Goal: Task Accomplishment & Management: Use online tool/utility

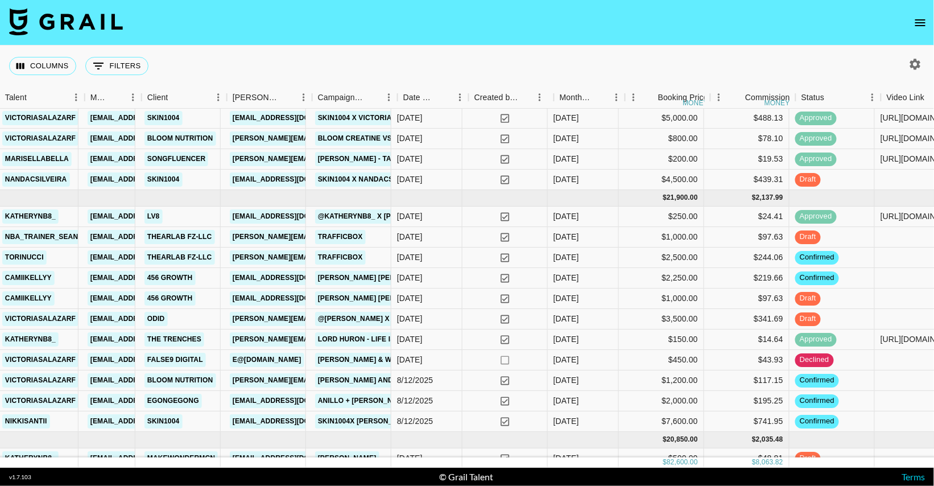
scroll to position [279, 246]
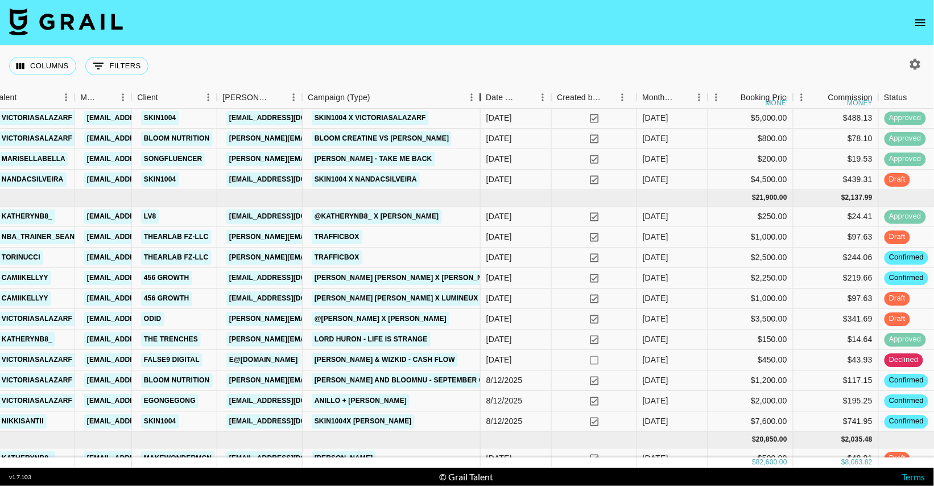
drag, startPoint x: 385, startPoint y: 98, endPoint x: 487, endPoint y: 101, distance: 102.4
click at [487, 101] on div "Campaign (Type)" at bounding box center [480, 97] width 14 height 22
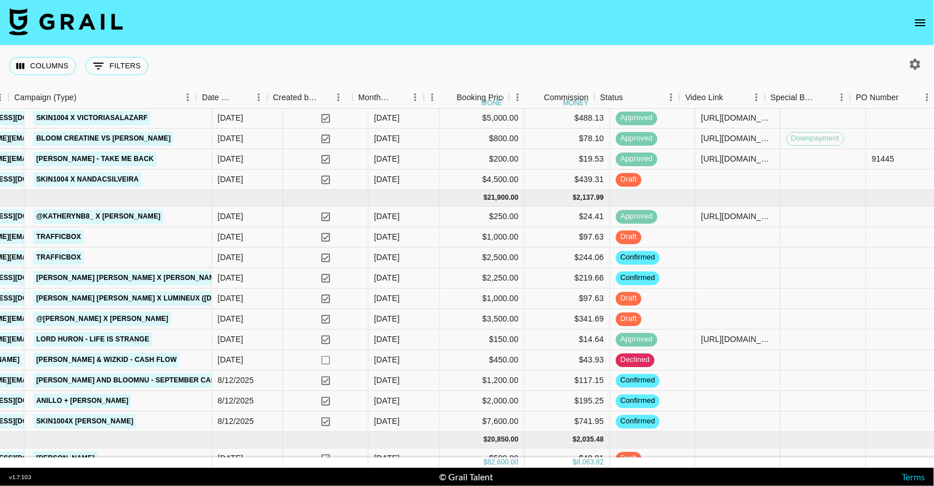
scroll to position [279, 540]
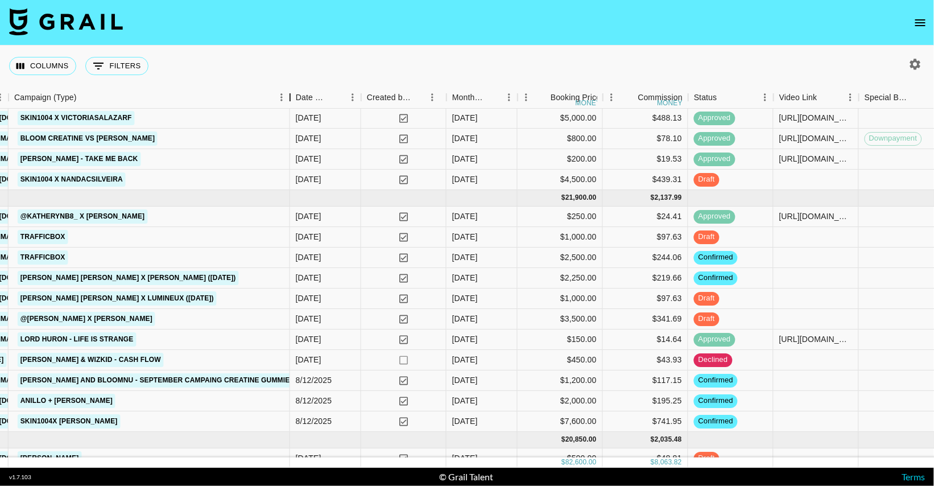
drag, startPoint x: 195, startPoint y: 94, endPoint x: 288, endPoint y: 101, distance: 92.9
click at [288, 101] on div "Campaign (Type)" at bounding box center [290, 97] width 14 height 22
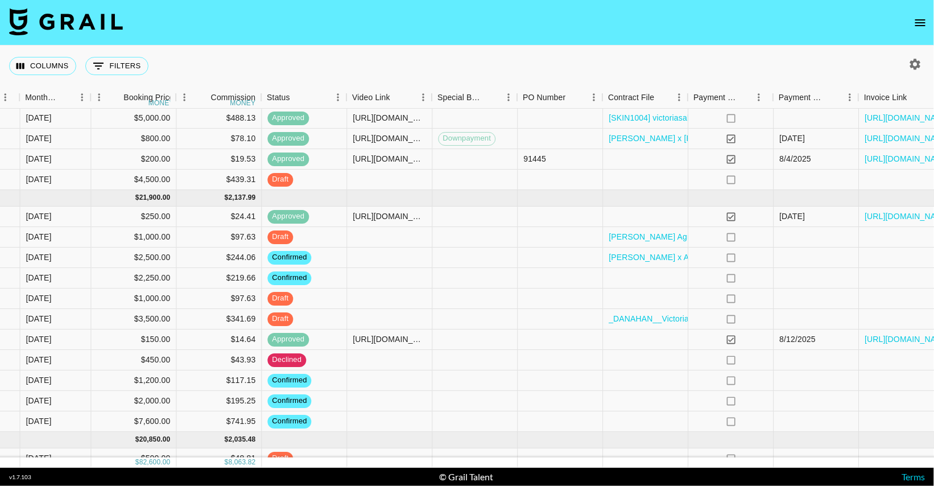
scroll to position [279, 1021]
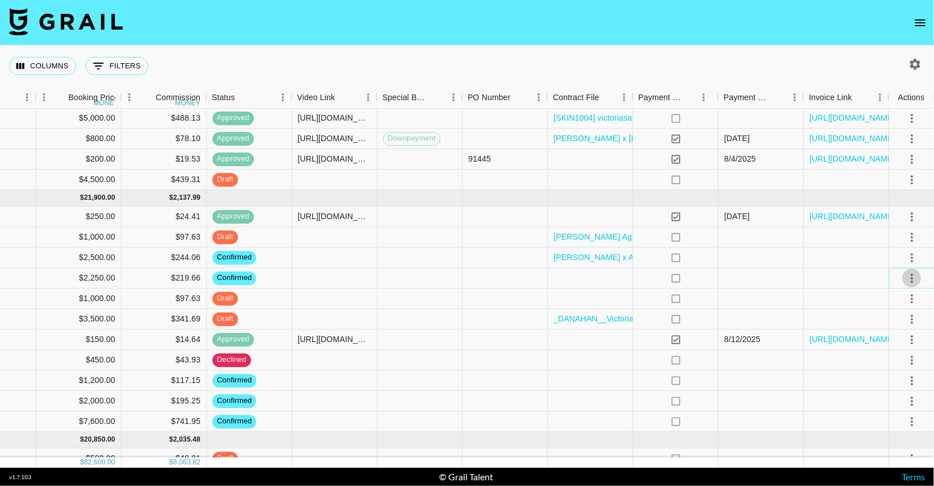
click at [911, 281] on icon "select merge strategy" at bounding box center [911, 277] width 2 height 9
click at [888, 342] on li "Draft Created" at bounding box center [897, 343] width 74 height 20
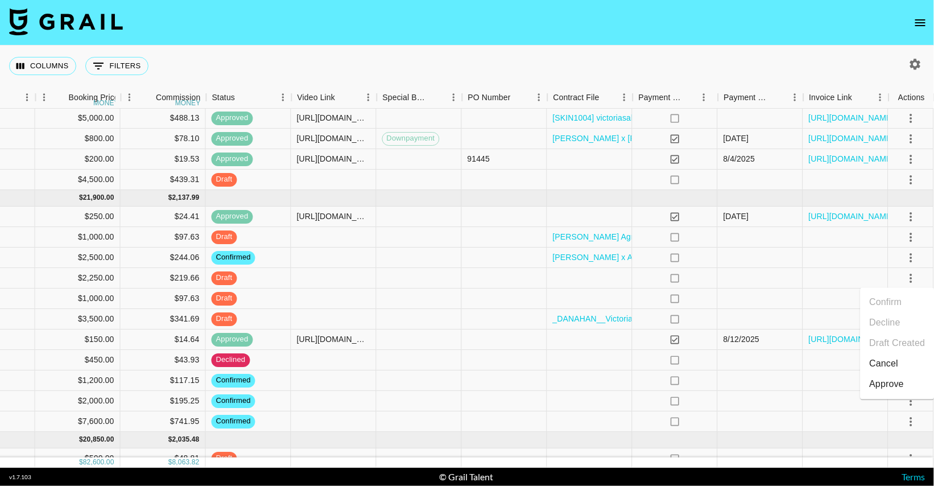
scroll to position [279, 826]
click at [362, 276] on div at bounding box center [334, 278] width 85 height 20
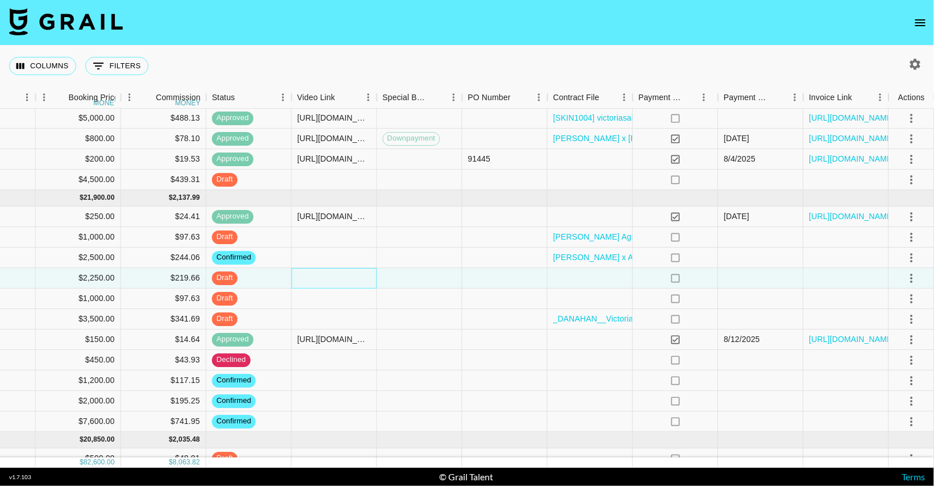
click at [351, 276] on div at bounding box center [334, 278] width 85 height 20
type input "[URL][DOMAIN_NAME]"
click at [336, 259] on div at bounding box center [334, 257] width 85 height 20
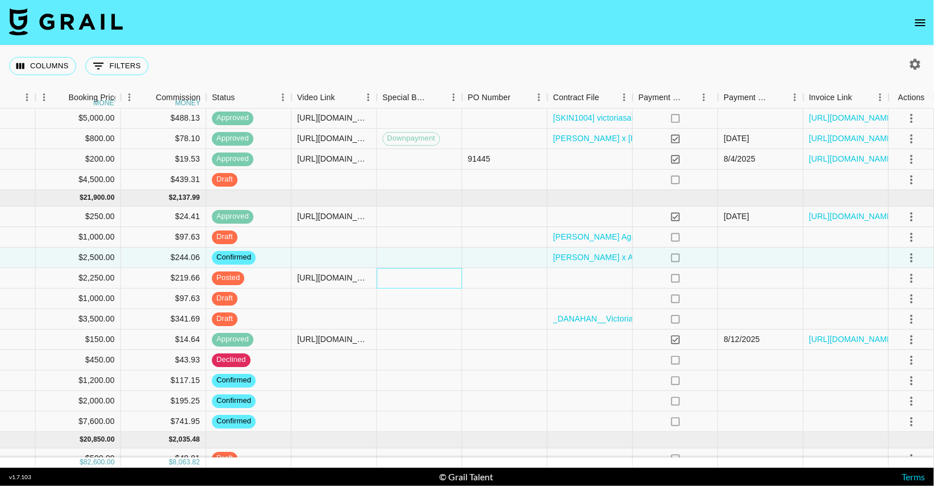
click at [427, 278] on div at bounding box center [419, 278] width 85 height 20
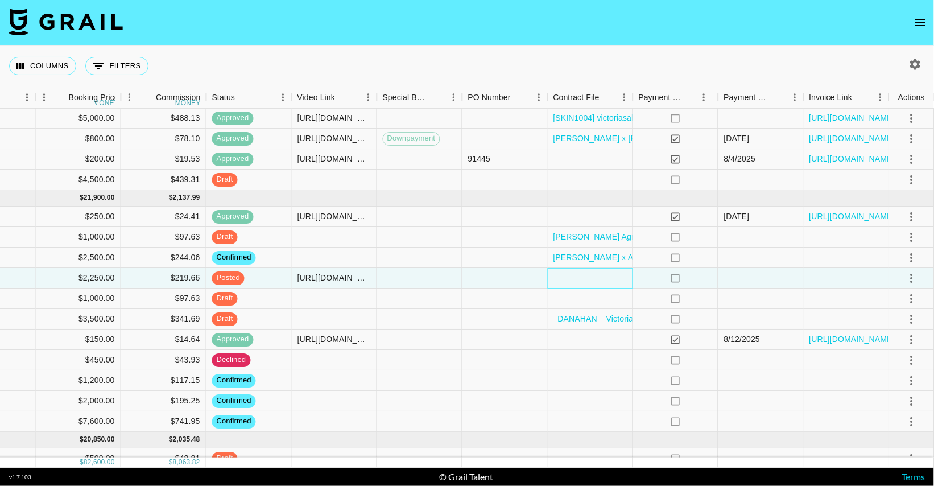
click at [573, 277] on div at bounding box center [590, 278] width 85 height 20
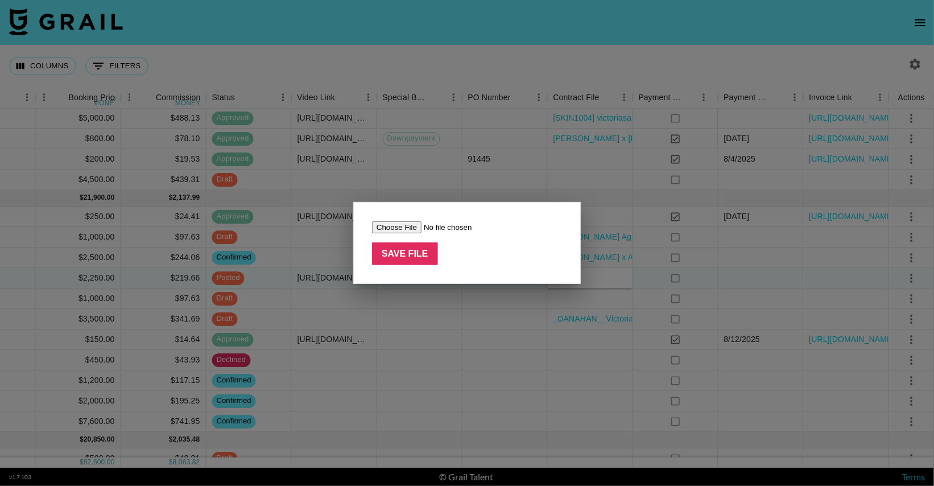
click at [393, 226] on input "file" at bounding box center [444, 227] width 144 height 12
type input "C:\fakepath\22604 - [PERSON_NAME] [PERSON_NAME] Organics - [DATE].pdf"
click at [412, 252] on input "Save File" at bounding box center [405, 253] width 66 height 23
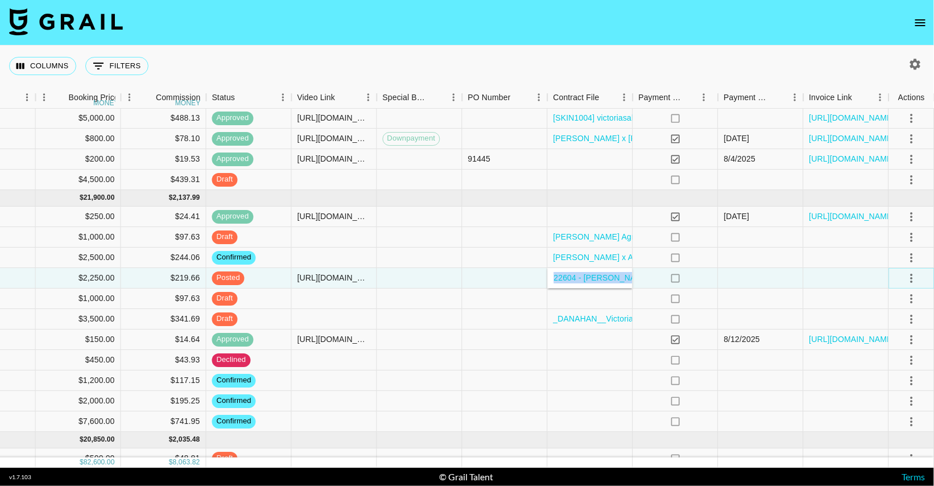
click at [914, 280] on icon "select merge strategy" at bounding box center [912, 278] width 14 height 14
click at [889, 388] on div "Approve" at bounding box center [886, 385] width 35 height 14
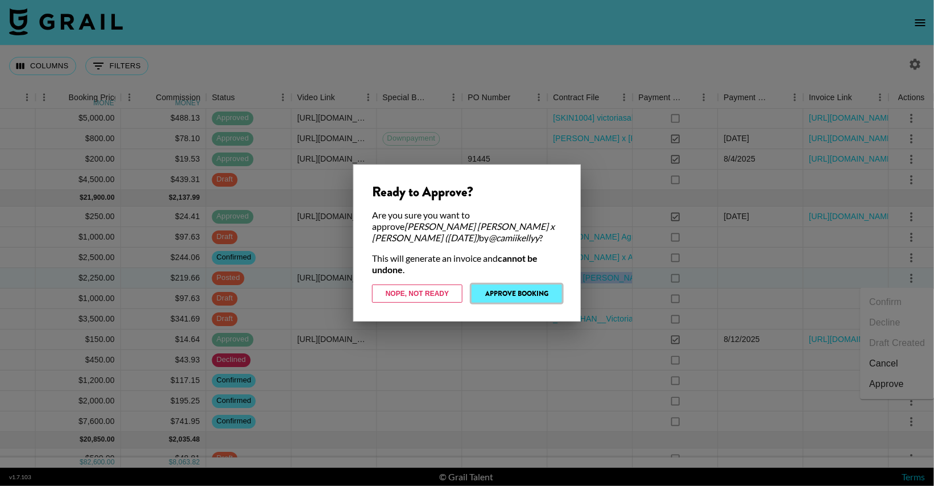
click at [511, 293] on button "Approve Booking" at bounding box center [516, 293] width 90 height 18
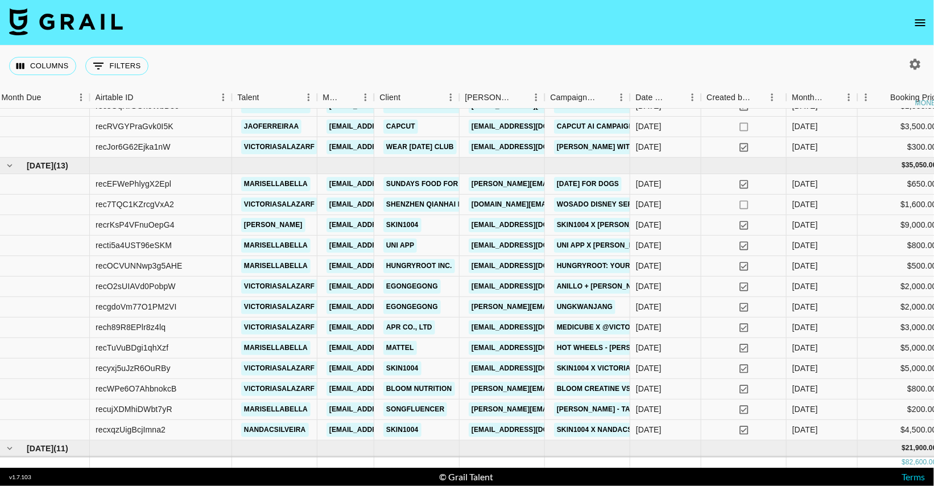
scroll to position [29, 0]
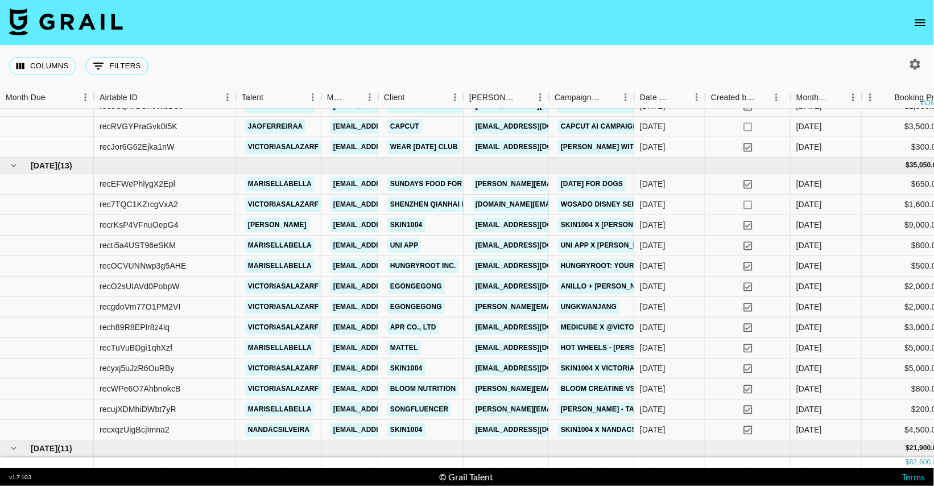
click at [532, 204] on link "[DOMAIN_NAME][EMAIL_ADDRESS][DOMAIN_NAME]" at bounding box center [564, 204] width 184 height 14
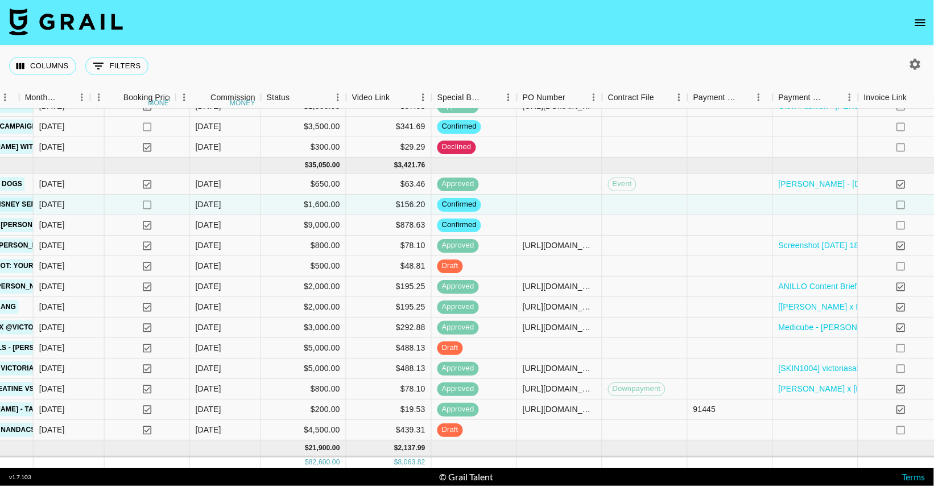
scroll to position [29, 826]
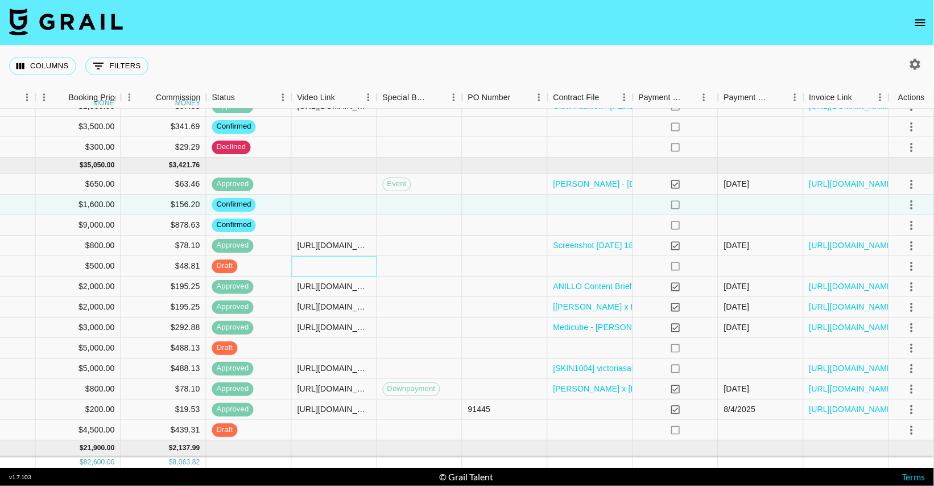
click at [303, 267] on div at bounding box center [334, 266] width 85 height 20
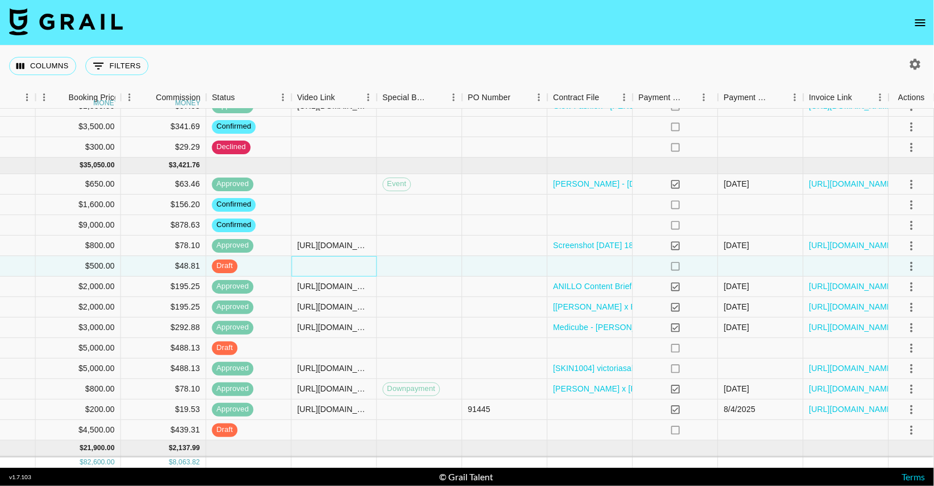
click at [303, 267] on div at bounding box center [334, 266] width 85 height 20
type input ":[URL][DOMAIN_NAME]"
click at [586, 266] on div at bounding box center [590, 266] width 85 height 20
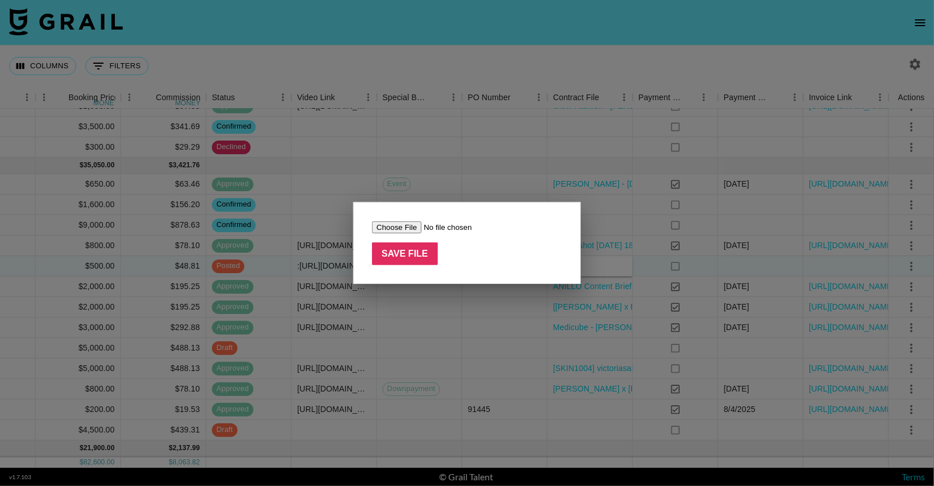
click at [407, 225] on input "file" at bounding box center [444, 227] width 144 height 12
click at [405, 225] on input "file" at bounding box center [444, 227] width 144 height 12
type input "C:\fakepath\Hungryroot [PERSON_NAME] signed (1).pdf"
click at [416, 256] on input "Save File" at bounding box center [405, 253] width 66 height 23
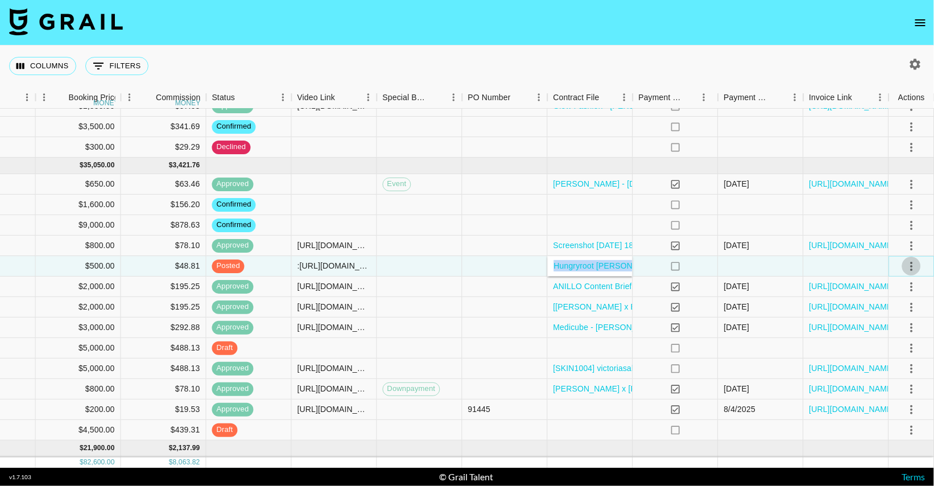
click at [913, 269] on icon "select merge strategy" at bounding box center [912, 266] width 14 height 14
click at [892, 374] on div "Approve" at bounding box center [886, 372] width 35 height 14
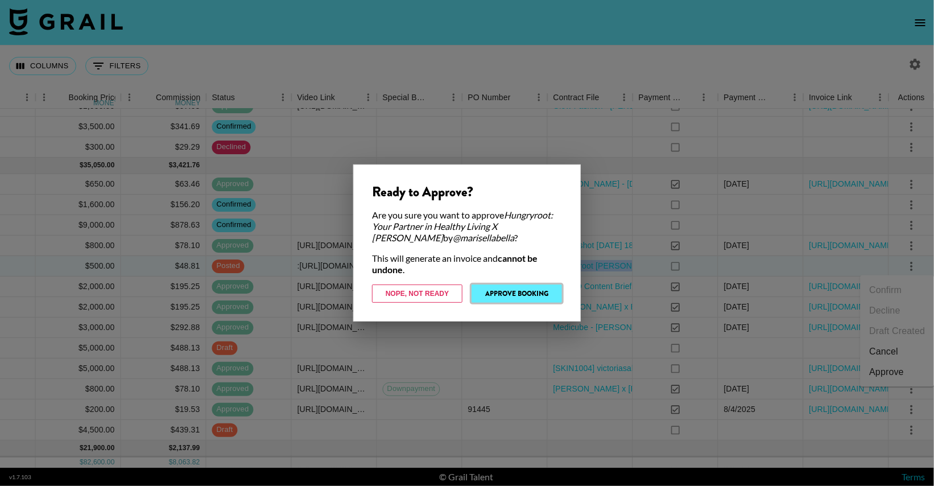
click at [524, 291] on button "Approve Booking" at bounding box center [516, 293] width 90 height 18
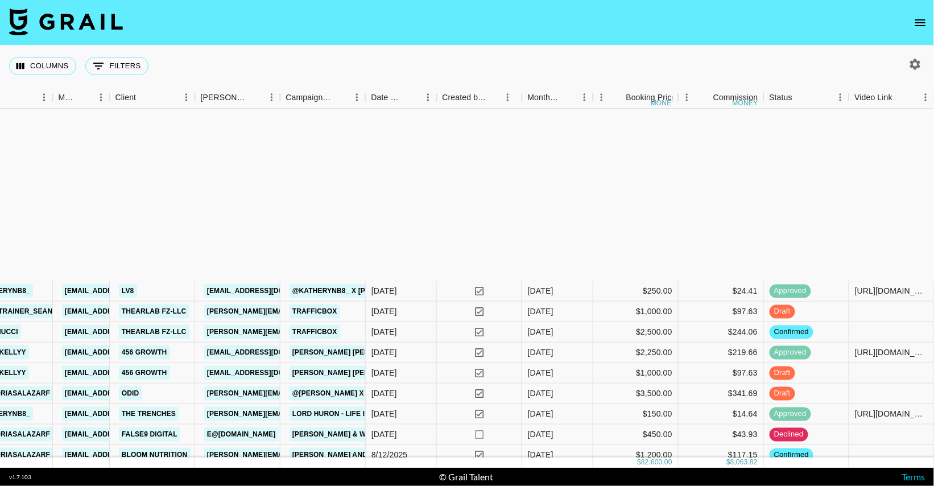
scroll to position [463, 268]
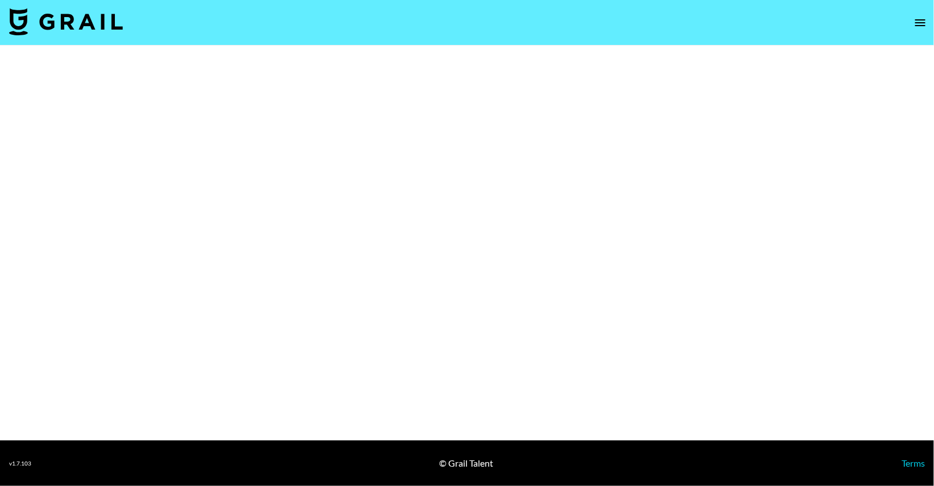
select select "Brand"
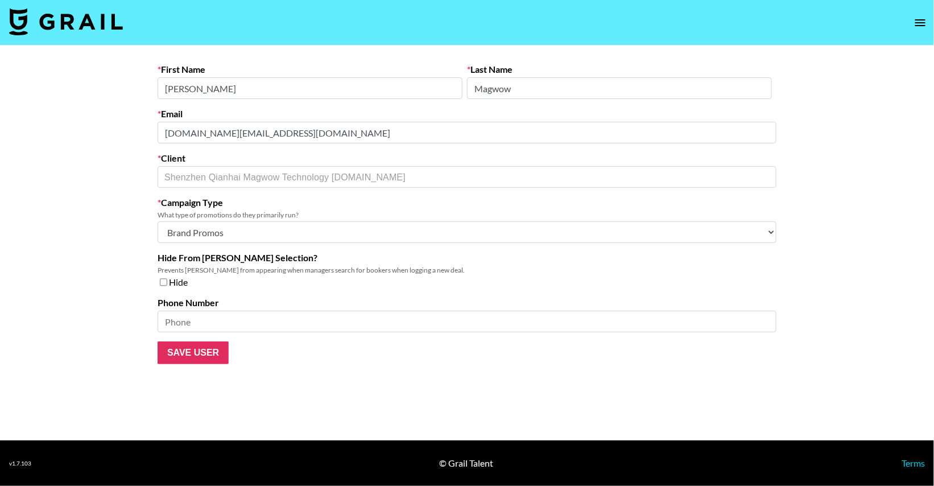
click at [148, 130] on div "First Name Wayne Last Name Magwow Email wosado.bd@magwow.cn Client Shenzhen Qia…" at bounding box center [466, 214] width 637 height 300
